Goal: Information Seeking & Learning: Compare options

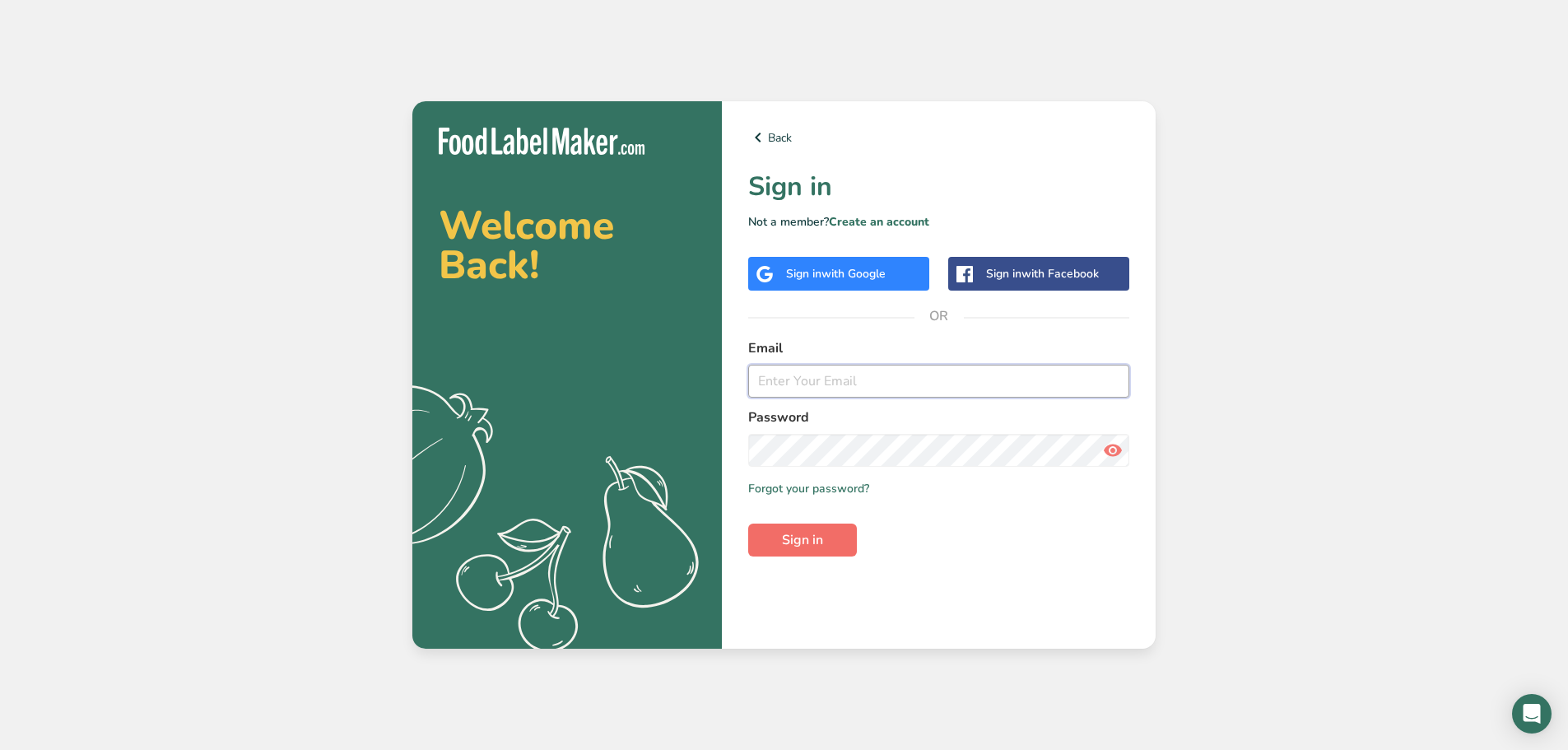
type input "[EMAIL_ADDRESS][DOMAIN_NAME]"
click at [805, 526] on button "Sign in" at bounding box center [803, 540] width 109 height 33
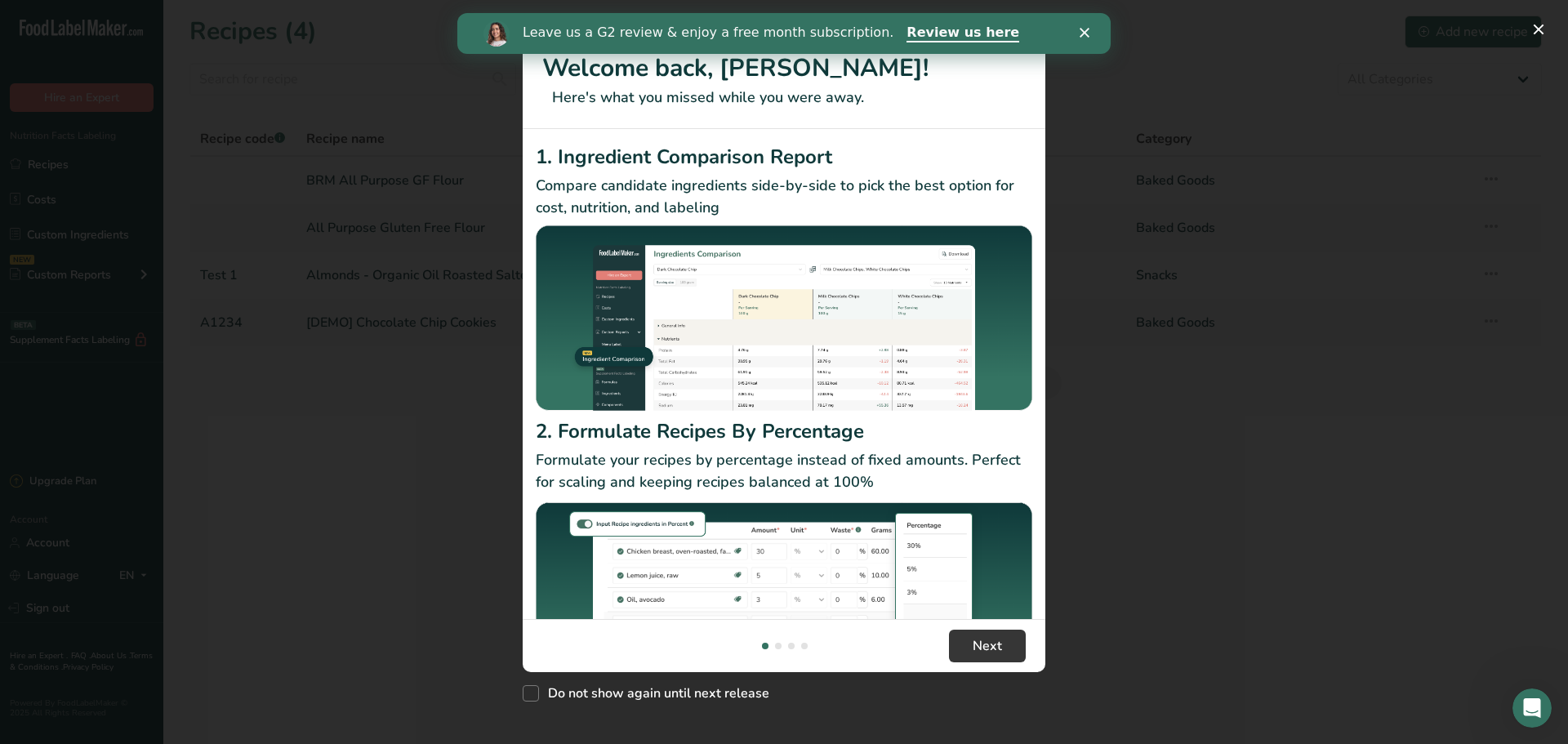
click at [1076, 31] on div "Leave us a G2 review & enjoy a free month subscription. Review us here" at bounding box center [784, 33] width 653 height 27
click at [1079, 24] on div "Leave us a G2 review & enjoy a free month subscription. Review us here" at bounding box center [784, 33] width 653 height 27
click at [1085, 26] on div "Leave us a G2 review & enjoy a free month subscription. Review us here" at bounding box center [784, 33] width 653 height 27
click at [1085, 30] on icon "Close" at bounding box center [1084, 32] width 10 height 10
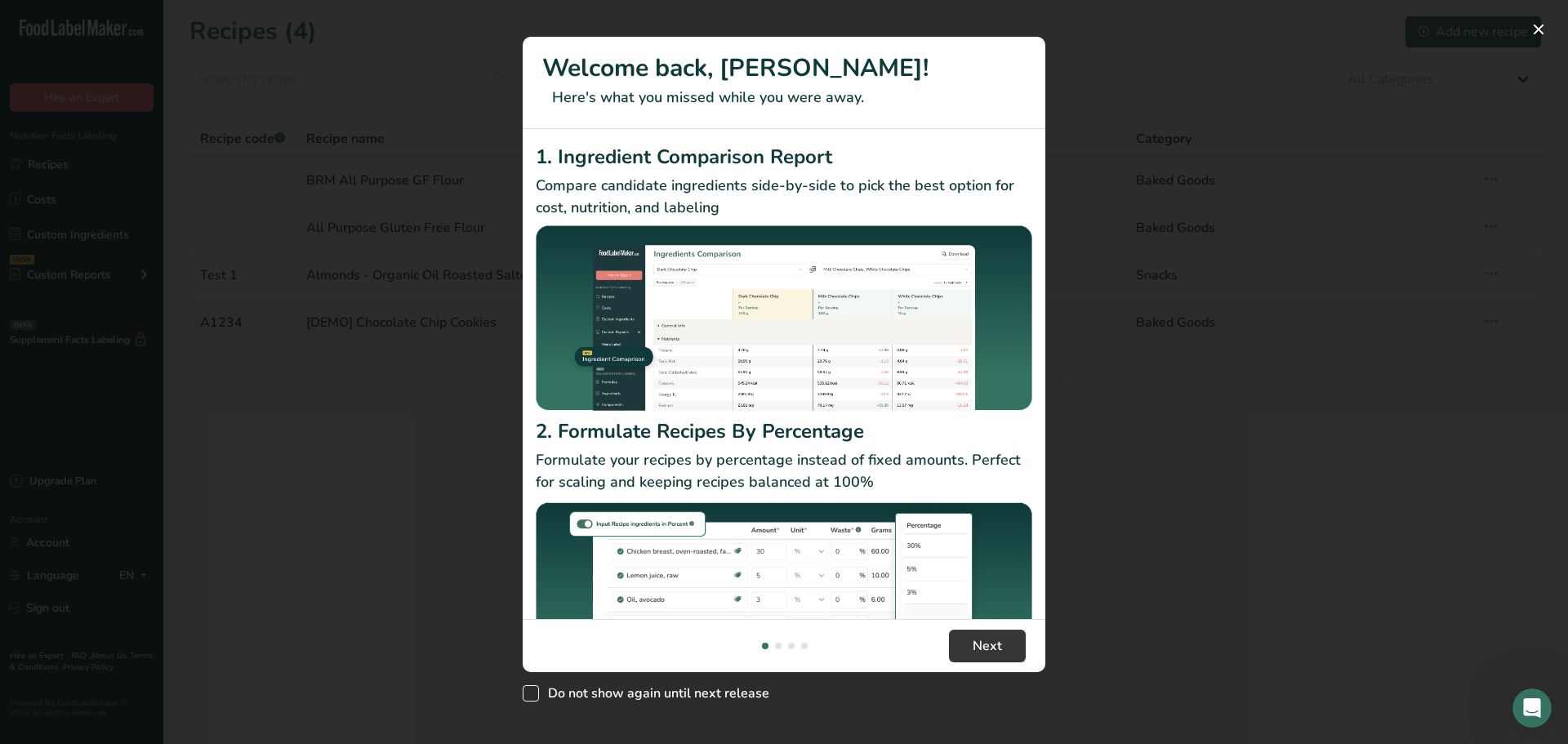
click at [599, 697] on span "Do not show again until next release" at bounding box center [654, 693] width 230 height 16
click at [534, 697] on input "Do not show again until next release" at bounding box center [528, 694] width 11 height 11
click at [674, 697] on span "Do not show again until next release" at bounding box center [654, 693] width 230 height 16
click at [534, 697] on input "Do not show again until next release" at bounding box center [528, 694] width 11 height 11
checkbox input "false"
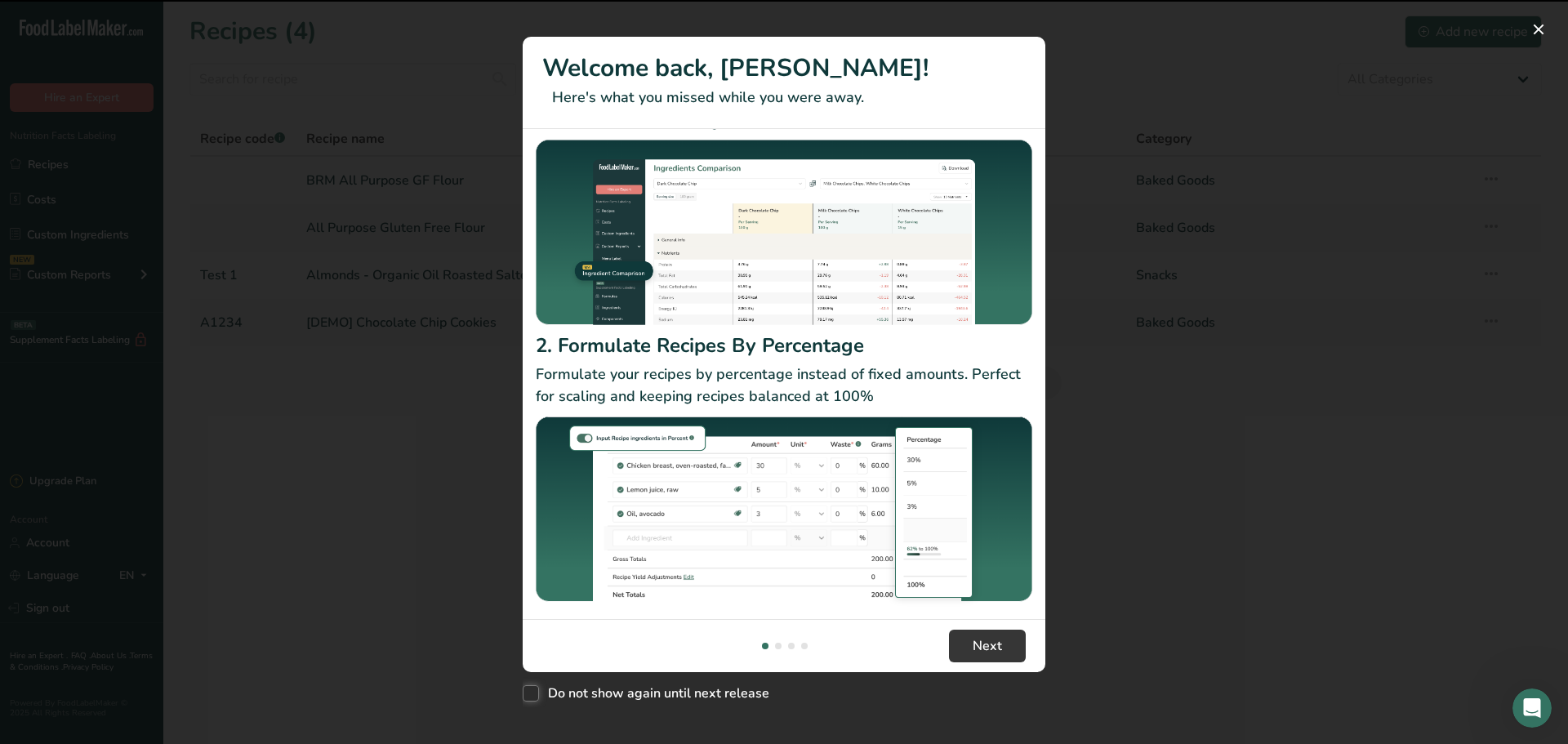
scroll to position [87, 0]
click at [989, 647] on span "Next" at bounding box center [987, 645] width 29 height 19
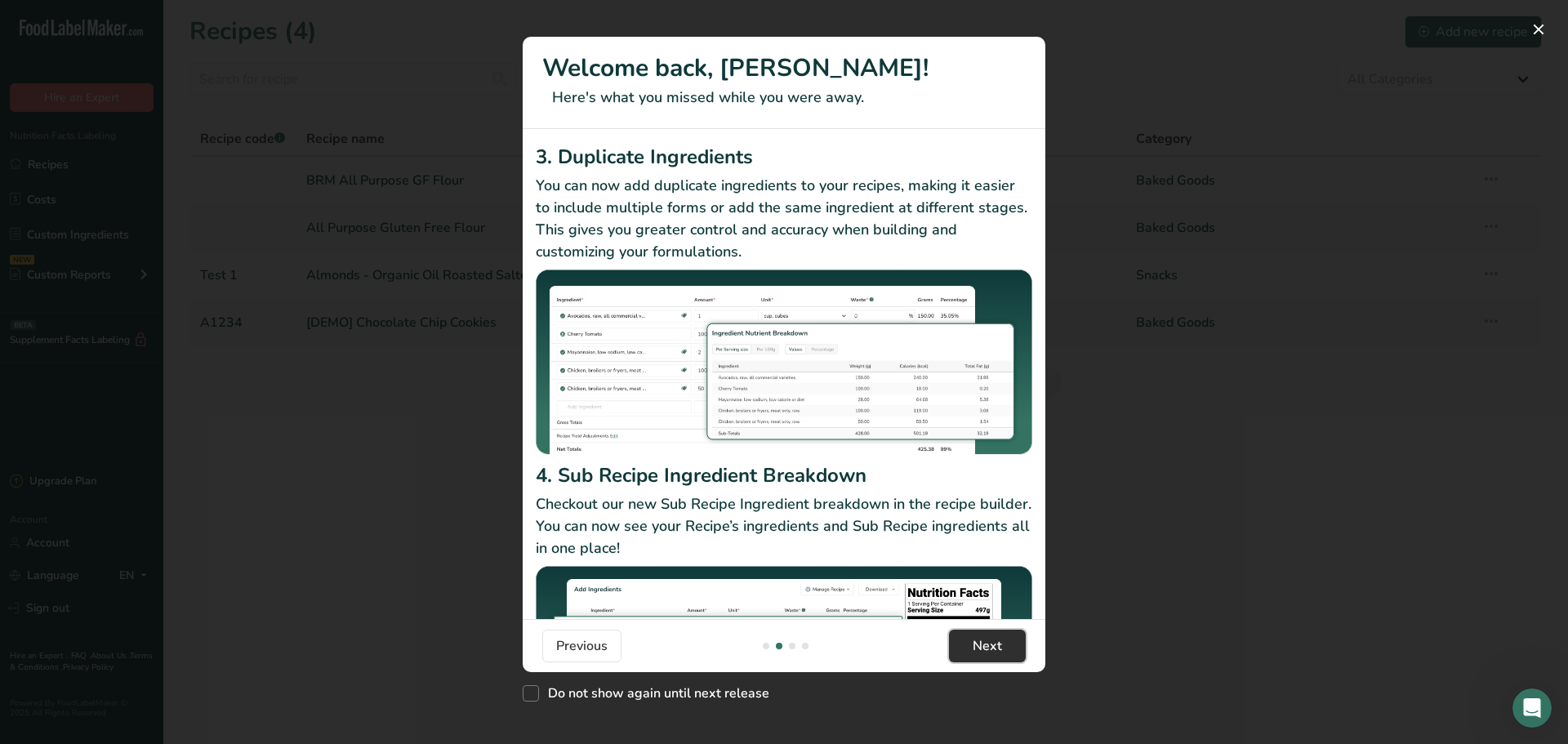
click at [989, 649] on span "Next" at bounding box center [987, 645] width 29 height 19
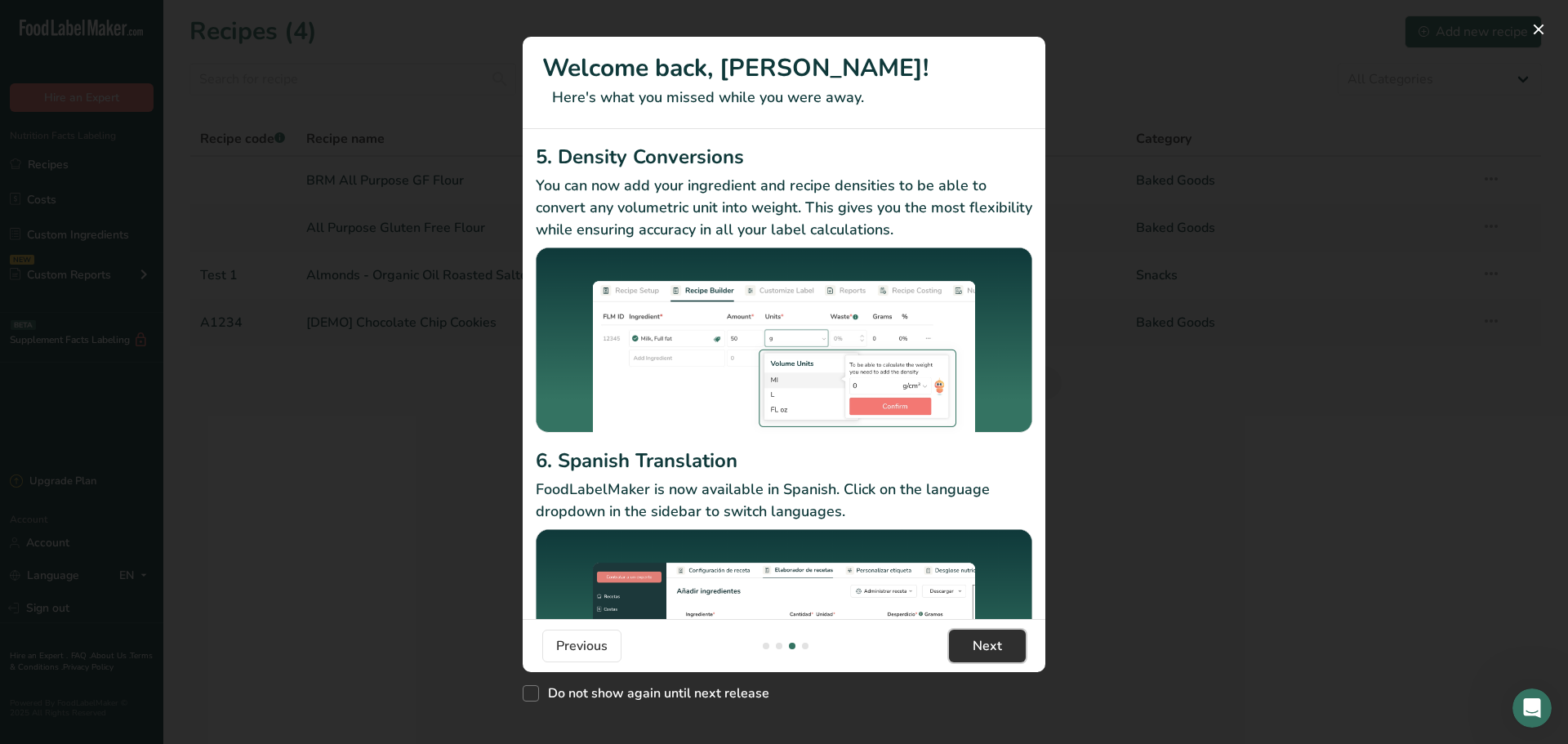
click at [989, 649] on span "Next" at bounding box center [987, 645] width 29 height 19
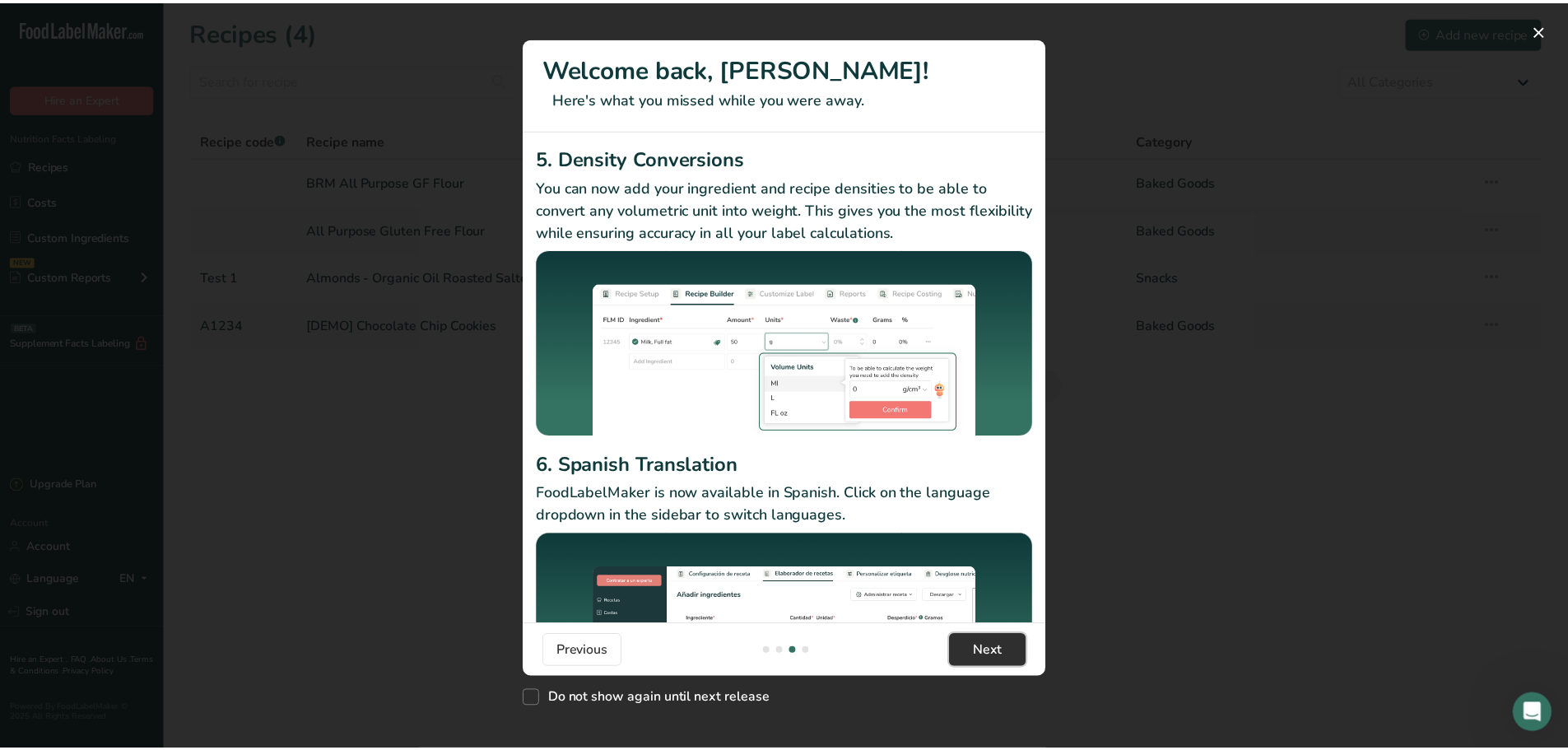
scroll to position [0, 1581]
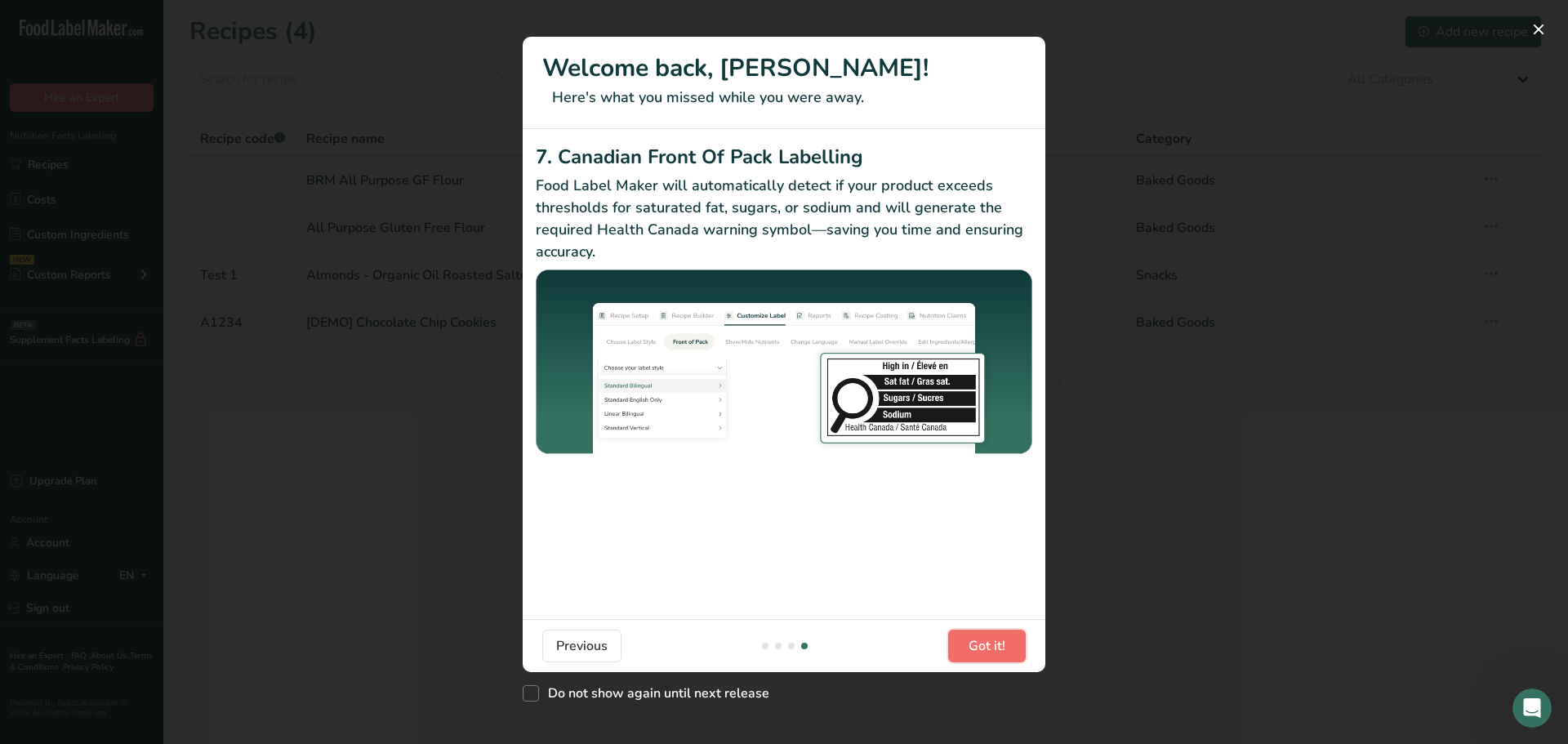
click at [989, 649] on span "Got it!" at bounding box center [987, 645] width 36 height 19
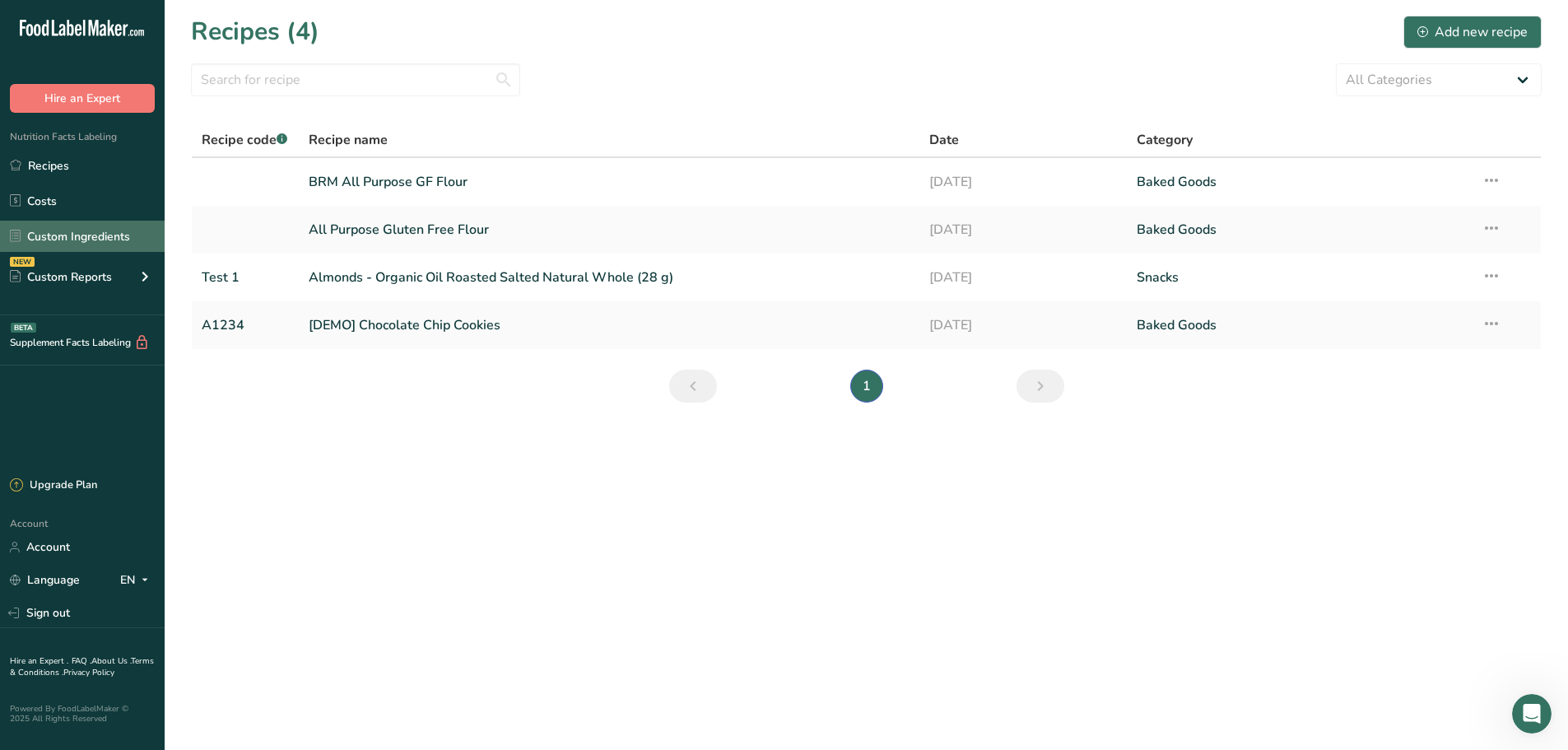
click at [82, 232] on link "Custom Ingredients" at bounding box center [82, 236] width 165 height 31
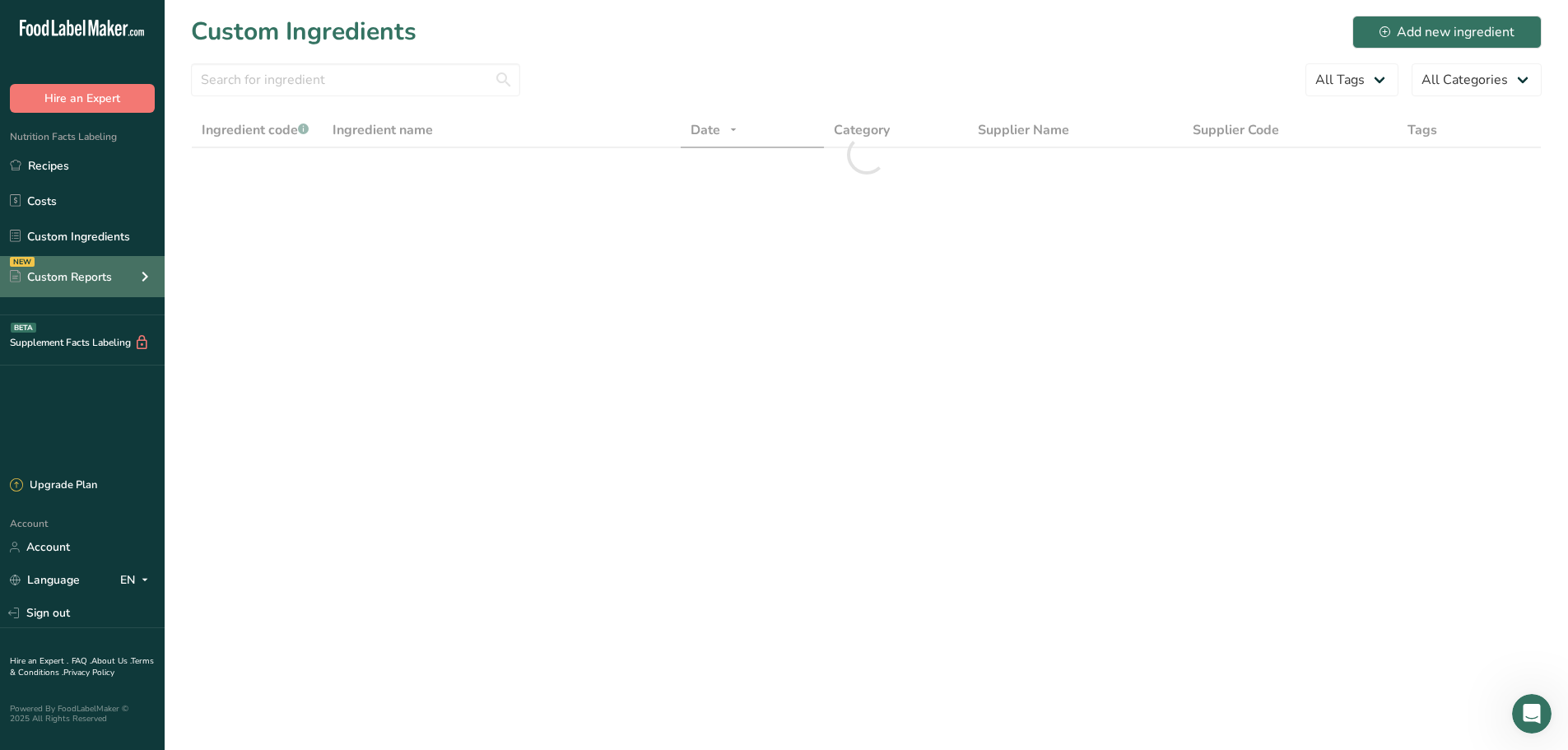
click at [87, 272] on div "Custom Reports" at bounding box center [61, 277] width 102 height 17
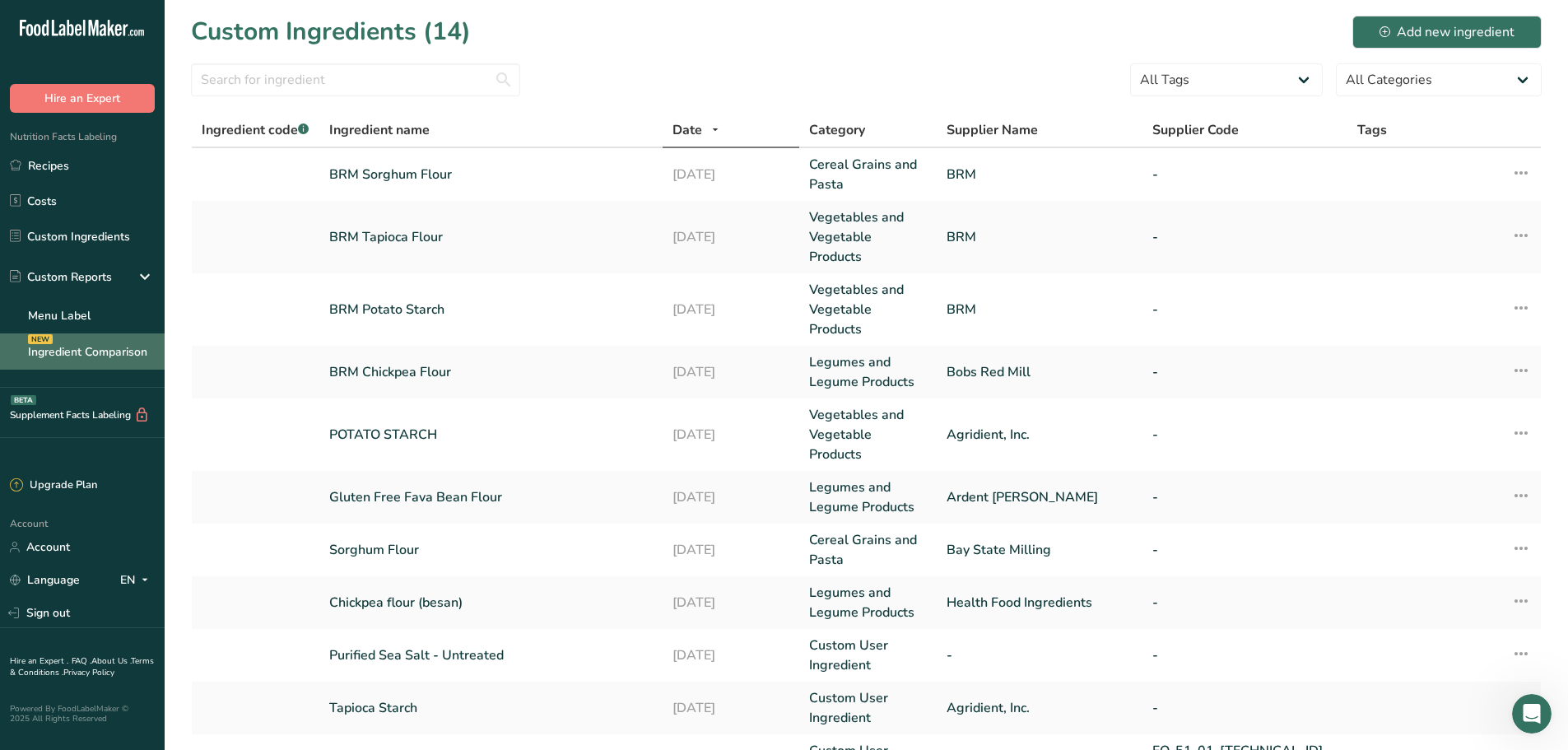
click at [98, 352] on link "Ingredient Comparison NEW" at bounding box center [82, 351] width 165 height 36
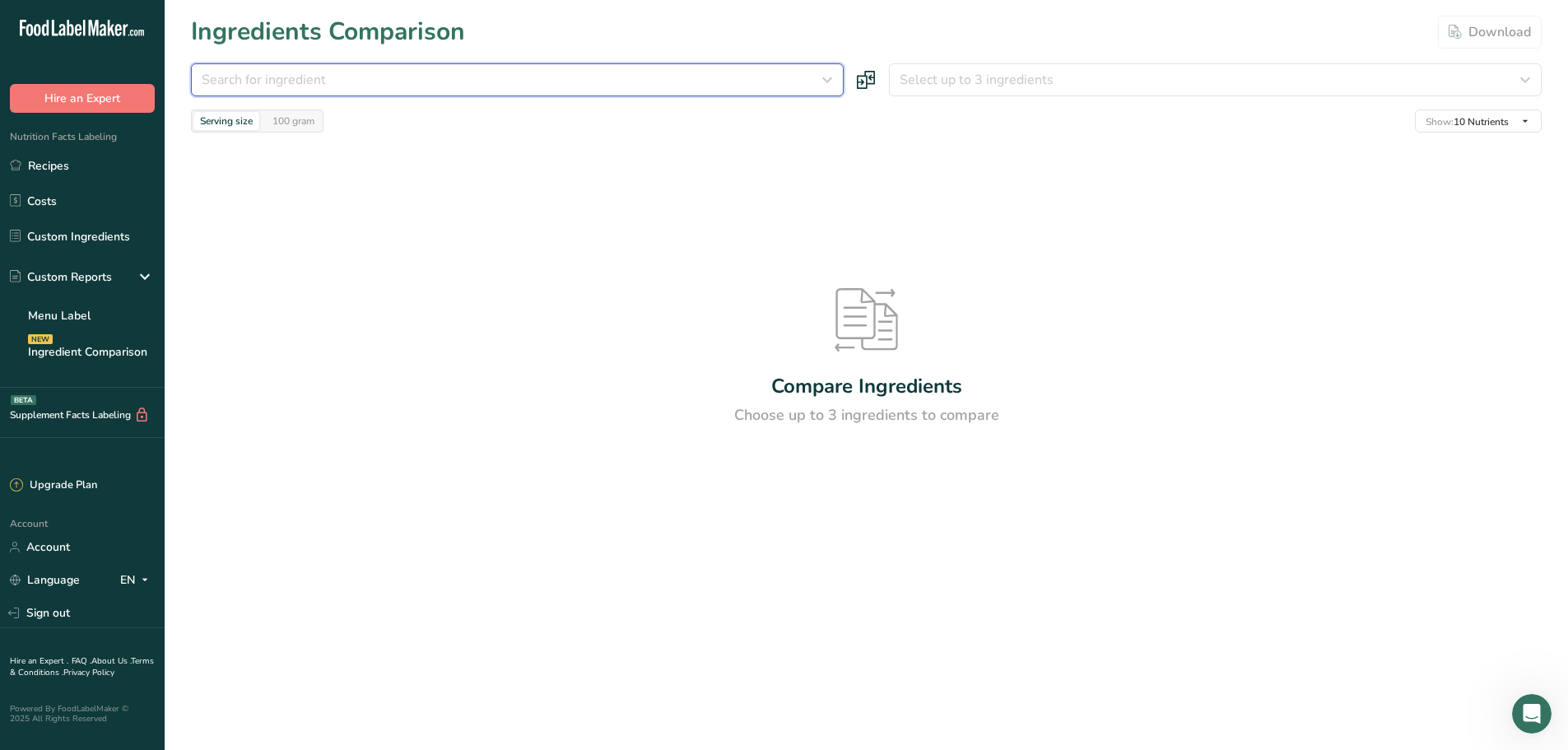
click at [446, 96] on button "Search for ingredient" at bounding box center [518, 80] width 653 height 33
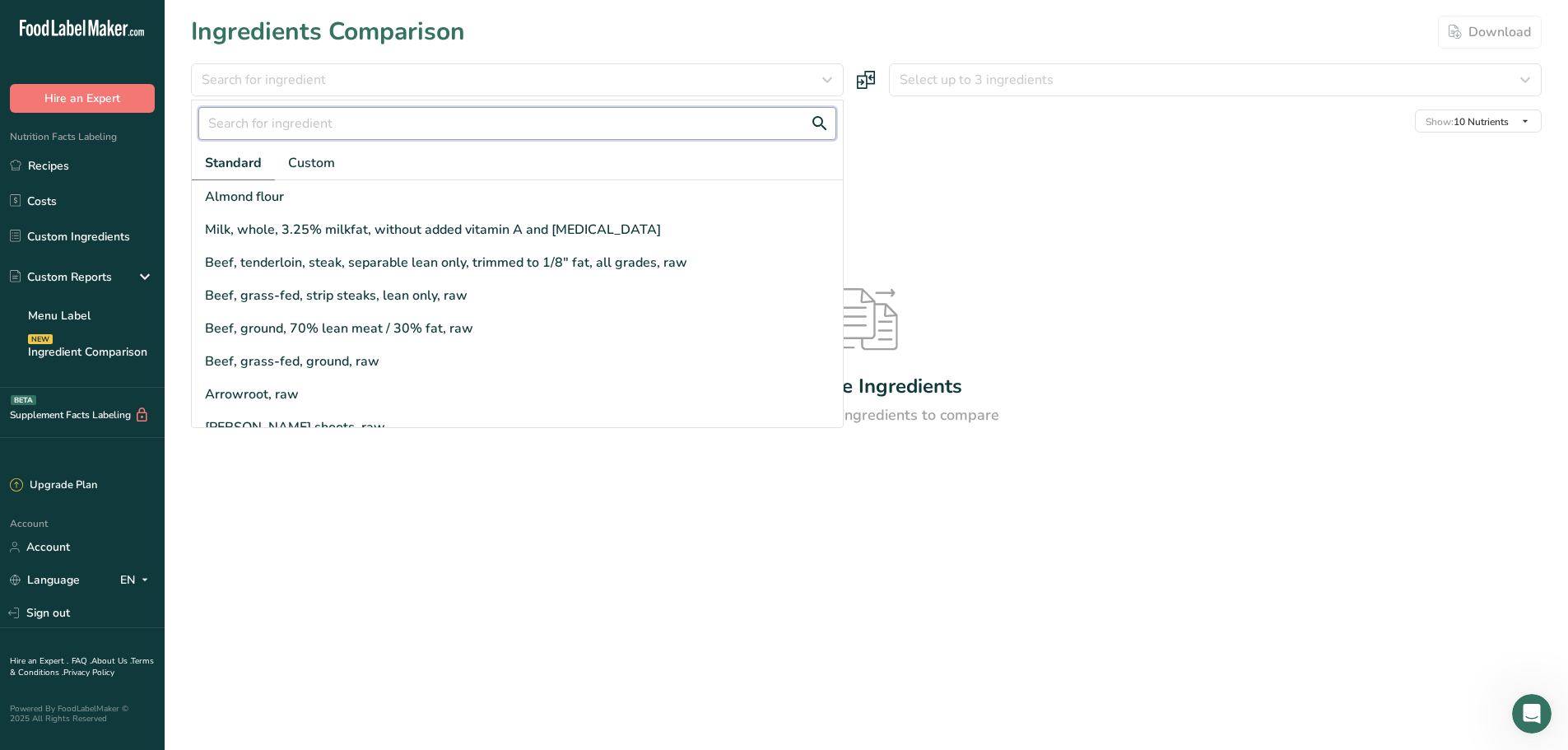
drag, startPoint x: 292, startPoint y: 118, endPoint x: 286, endPoint y: 135, distance: 18.0
click at [290, 126] on input "text" at bounding box center [518, 123] width 638 height 33
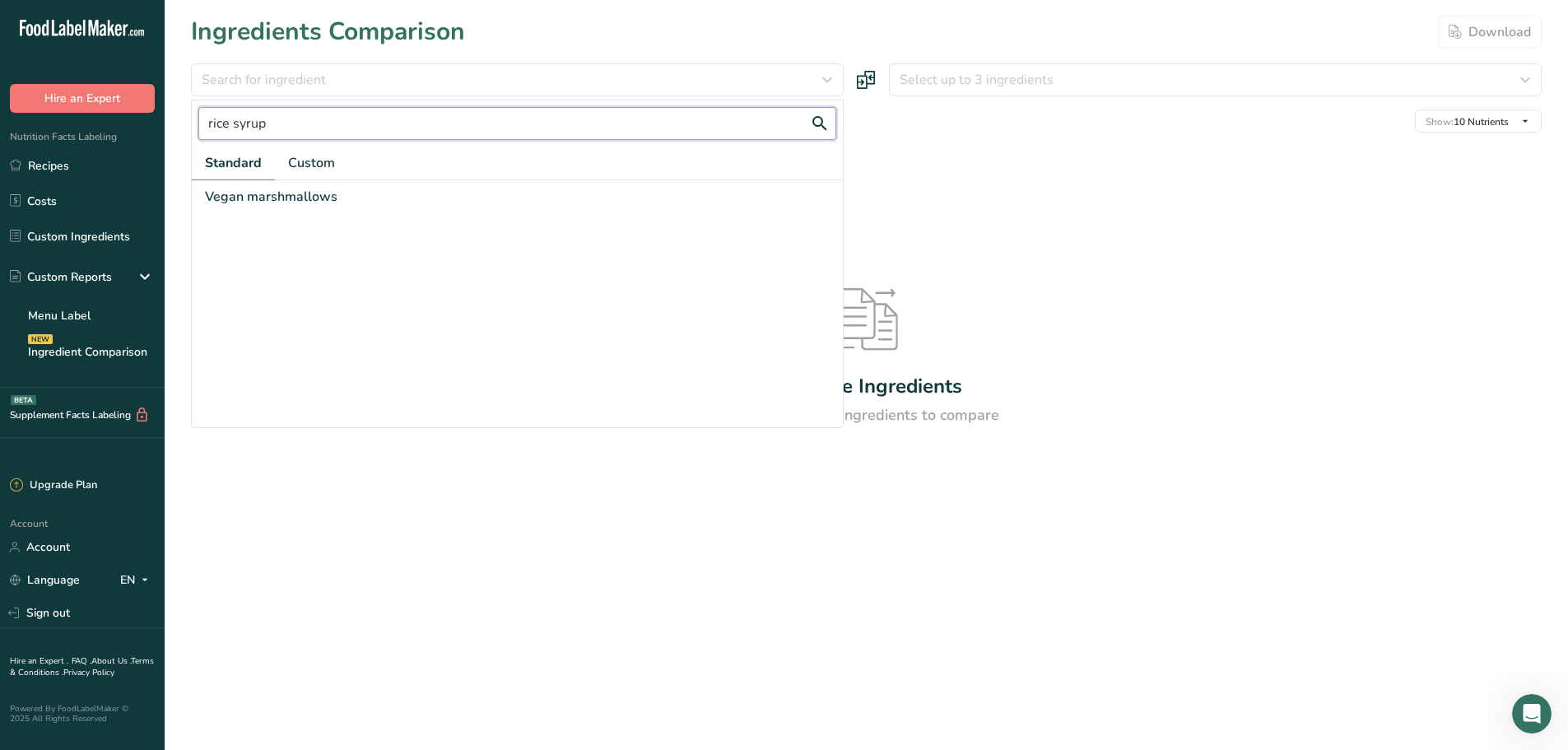
type input "rice syrup"
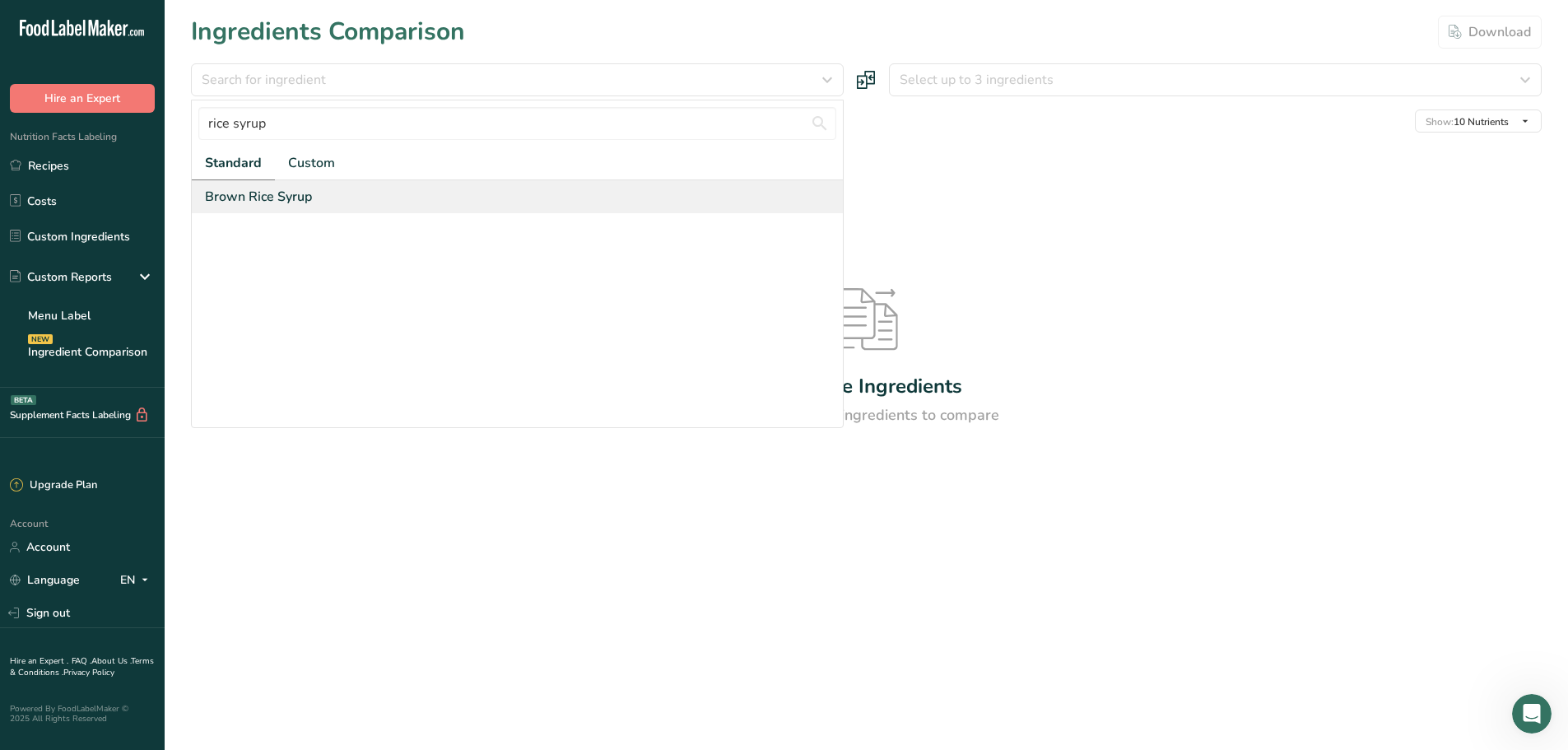
click at [259, 200] on div "Brown Rice Syrup" at bounding box center [258, 196] width 107 height 19
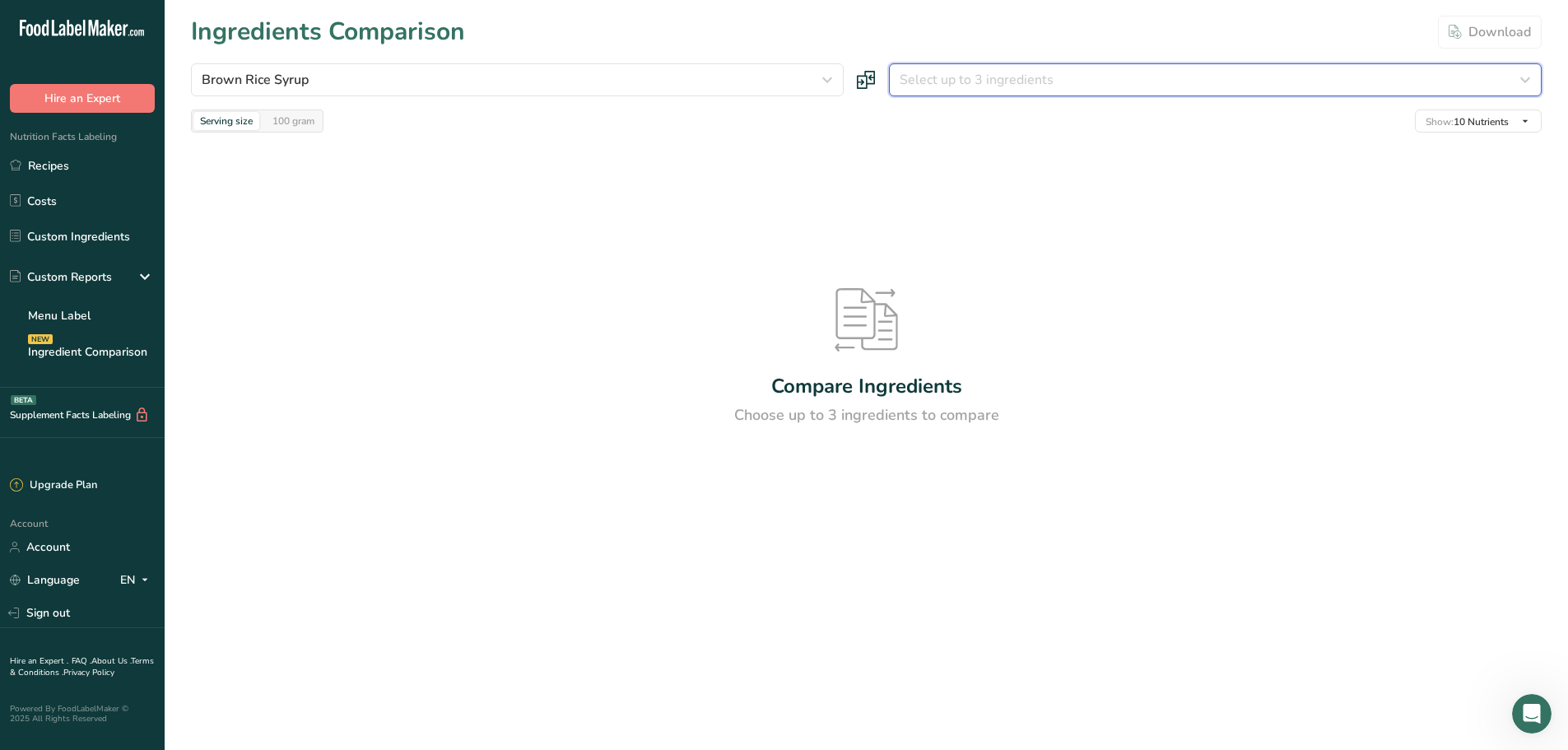
click at [922, 84] on span "Select up to 3 ingredients" at bounding box center [976, 79] width 154 height 19
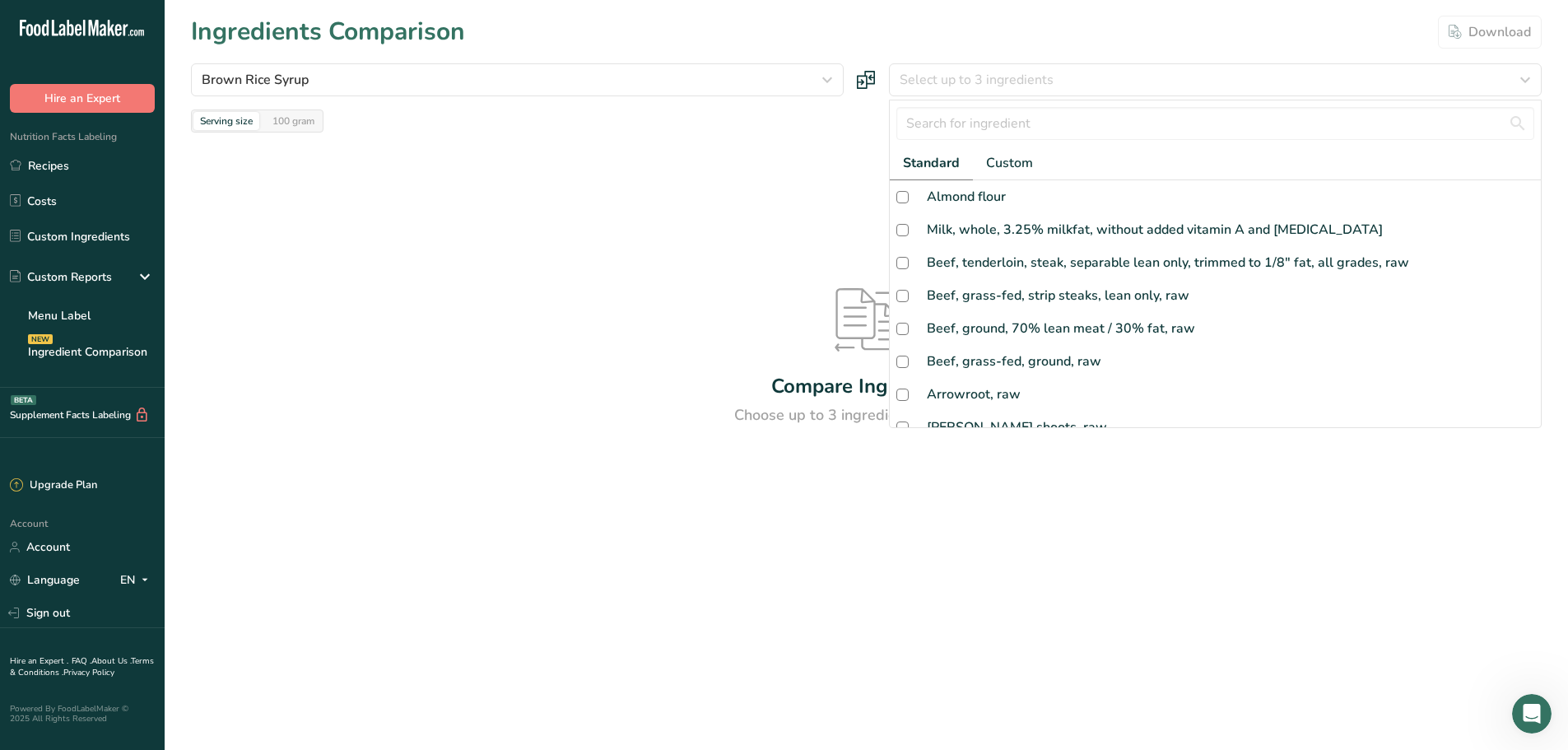
click at [405, 230] on div "Compare Ingredients Choose up to 3 ingredients to compare" at bounding box center [866, 358] width 1351 height 450
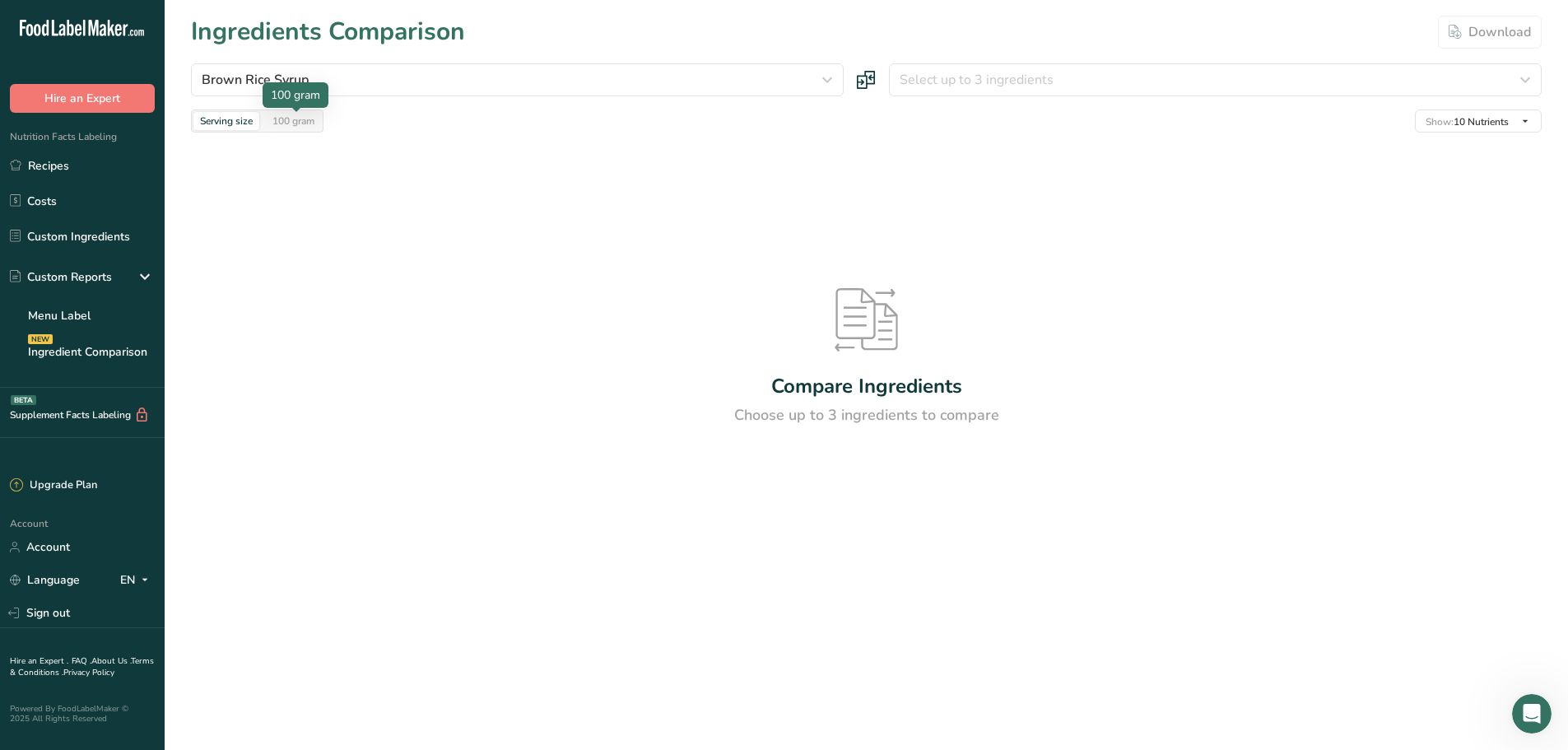
click at [286, 119] on div "100 gram" at bounding box center [293, 121] width 55 height 18
click at [341, 222] on div "Compare Ingredients Choose up to 3 ingredients to compare" at bounding box center [866, 358] width 1351 height 450
click at [976, 228] on div "Compare Ingredients Choose up to 3 ingredients to compare" at bounding box center [866, 358] width 1351 height 450
click at [894, 406] on div "Choose up to 3 ingredients to compare" at bounding box center [866, 415] width 265 height 22
click at [952, 86] on span "Select up to 3 ingredients" at bounding box center [976, 79] width 154 height 19
